Goal: Information Seeking & Learning: Learn about a topic

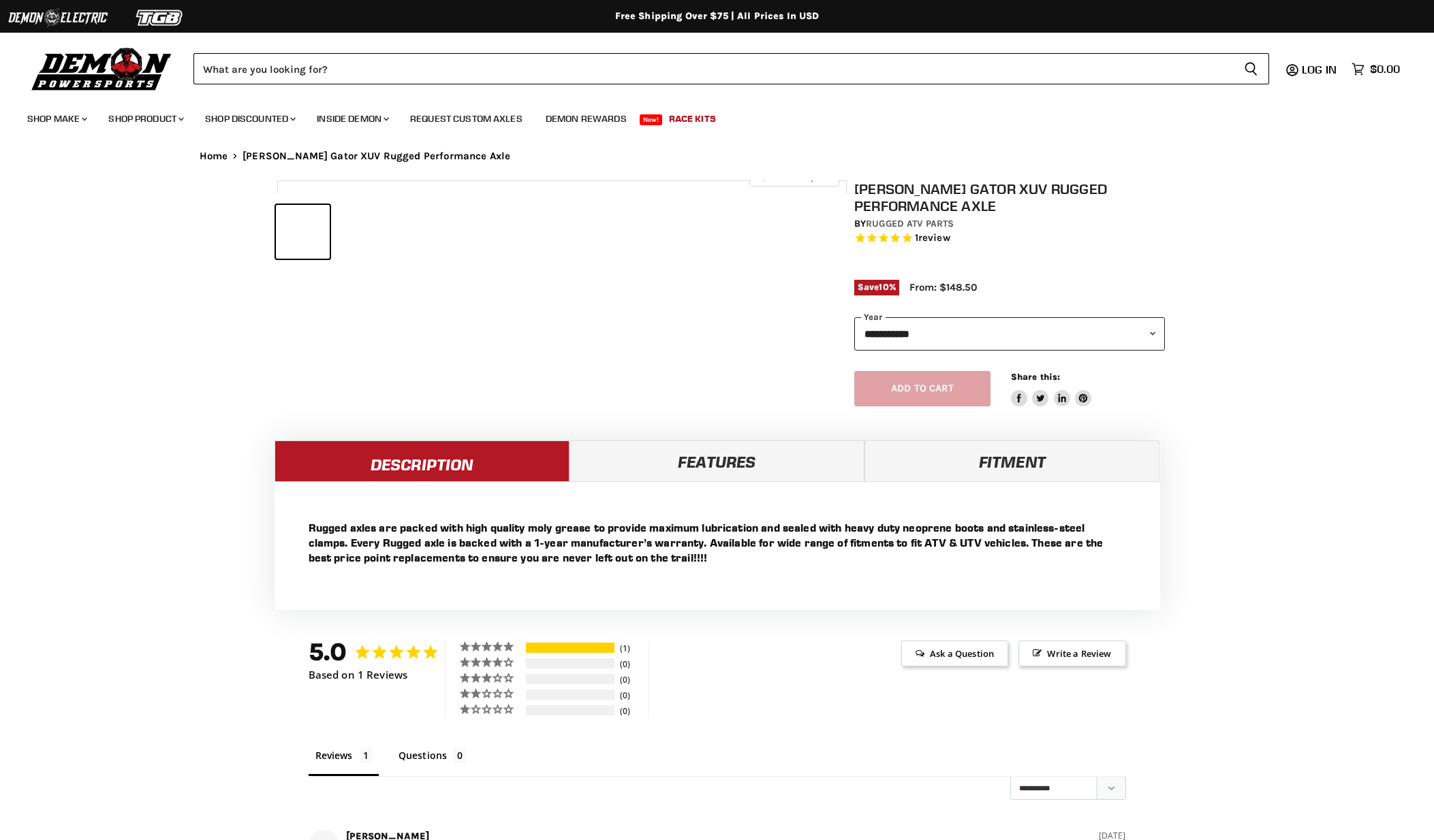
select select "******"
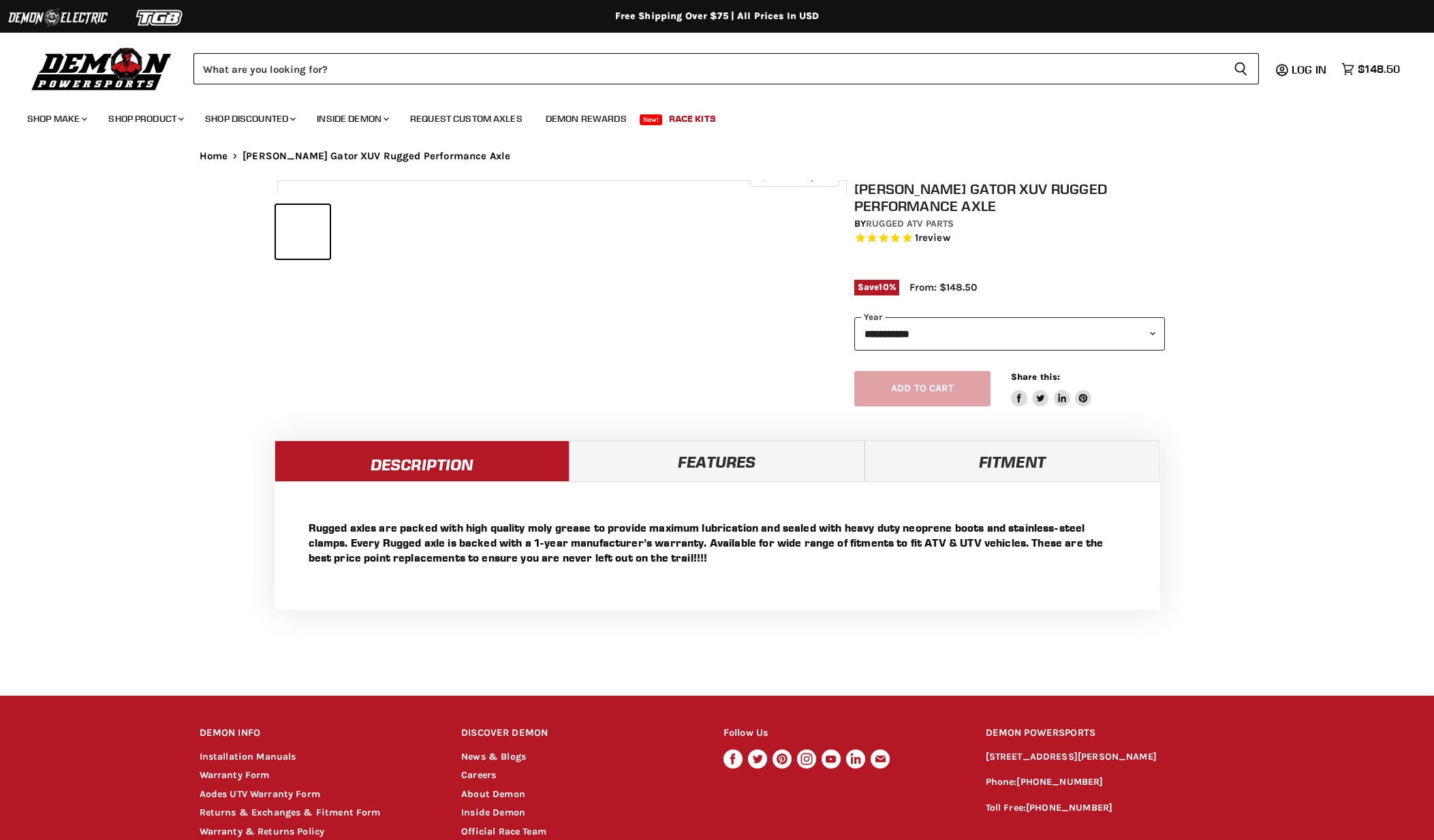
select select "******"
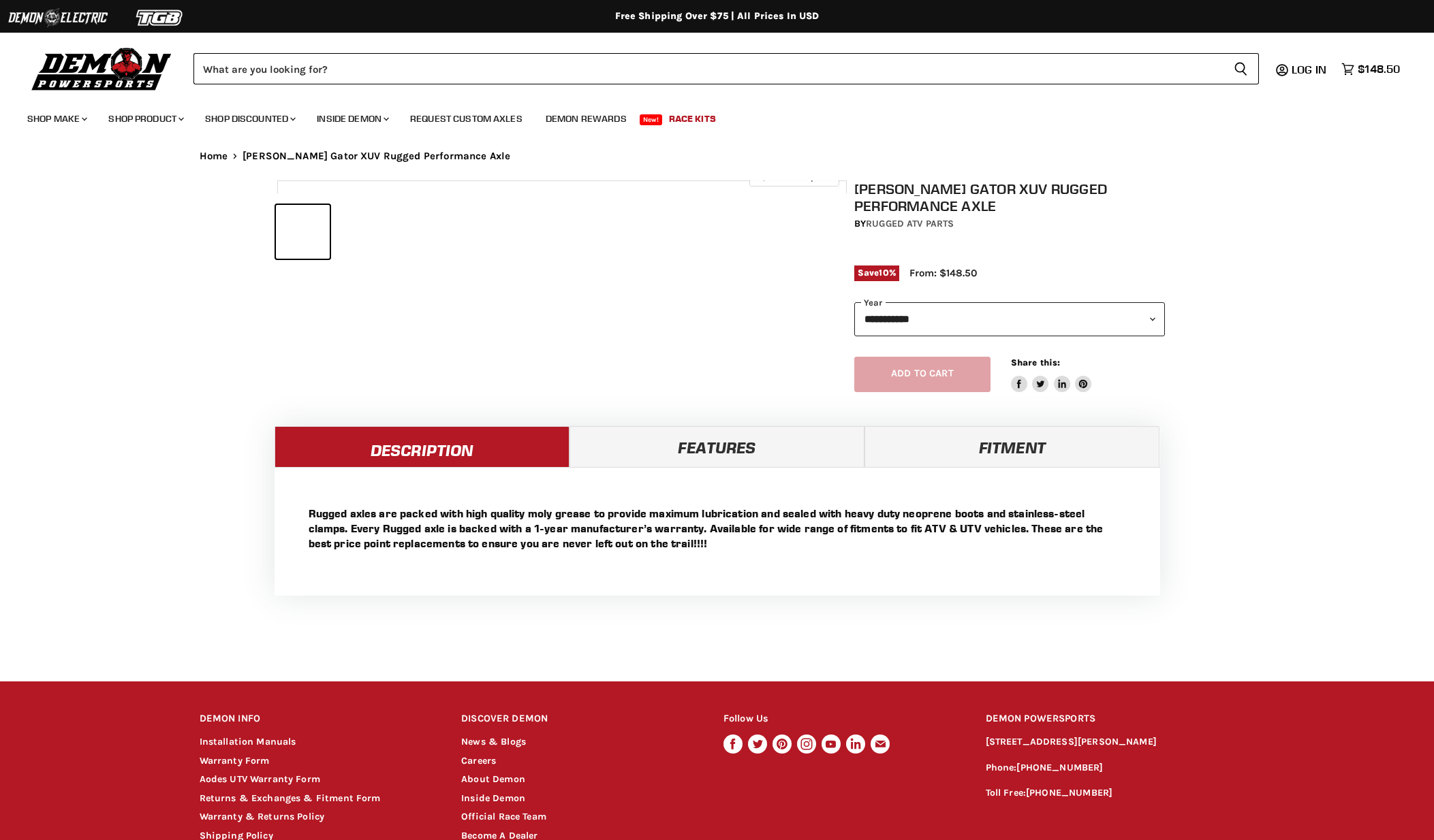
select select "******"
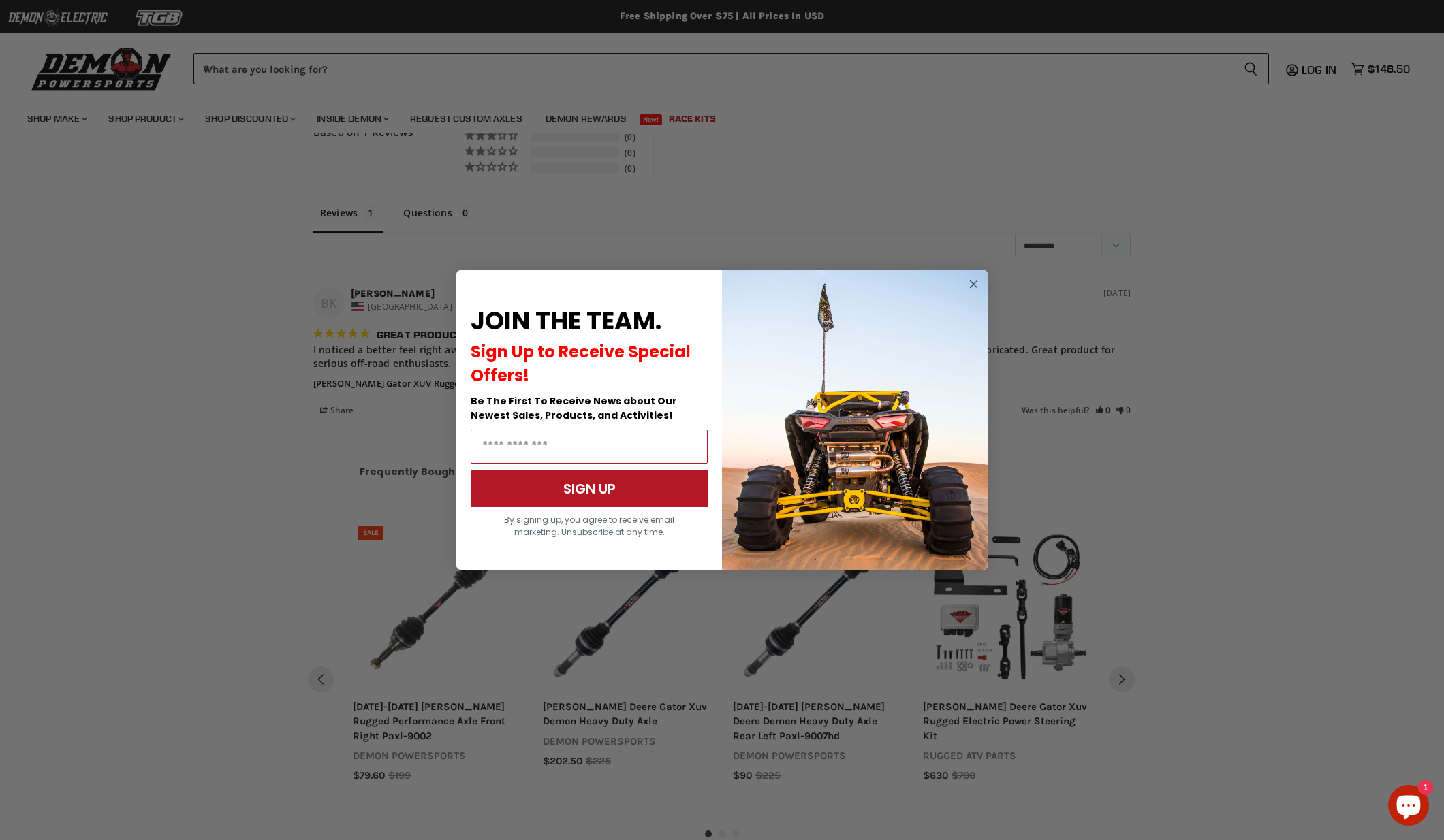
scroll to position [899, 0]
